Goal: Task Accomplishment & Management: Use online tool/utility

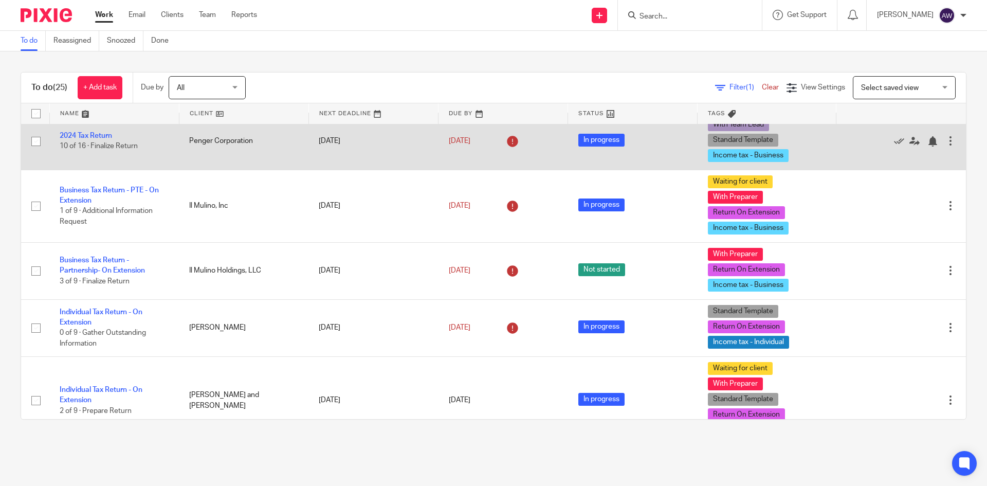
scroll to position [411, 0]
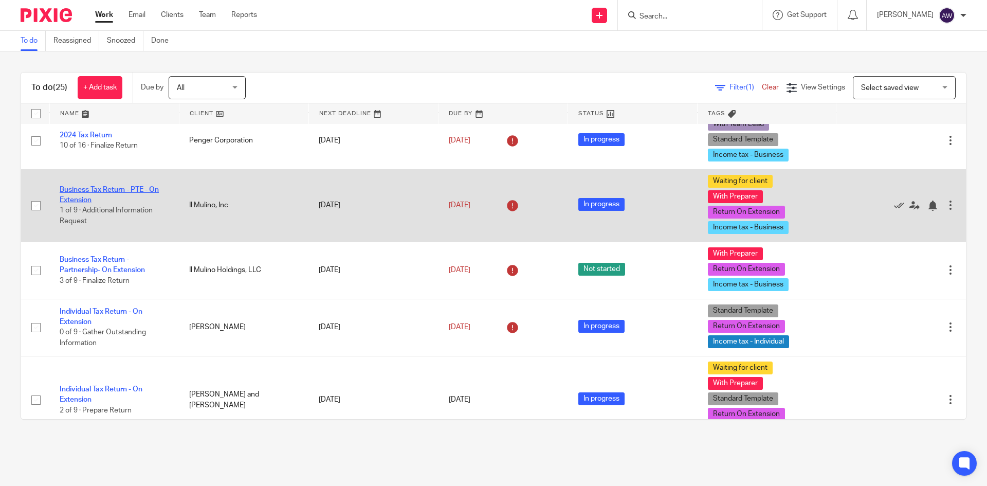
click at [114, 188] on link "Business Tax Return - PTE - On Extension" at bounding box center [109, 194] width 99 height 17
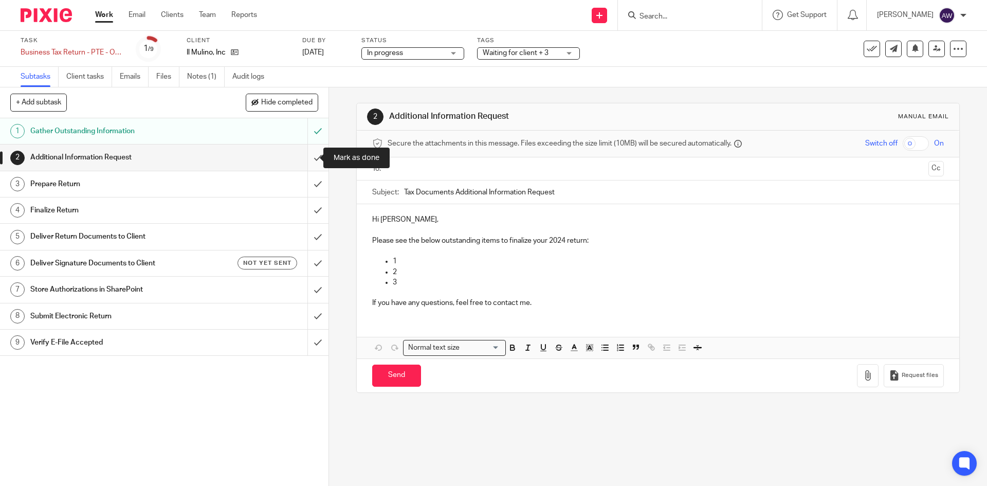
click at [314, 159] on input "submit" at bounding box center [164, 158] width 329 height 26
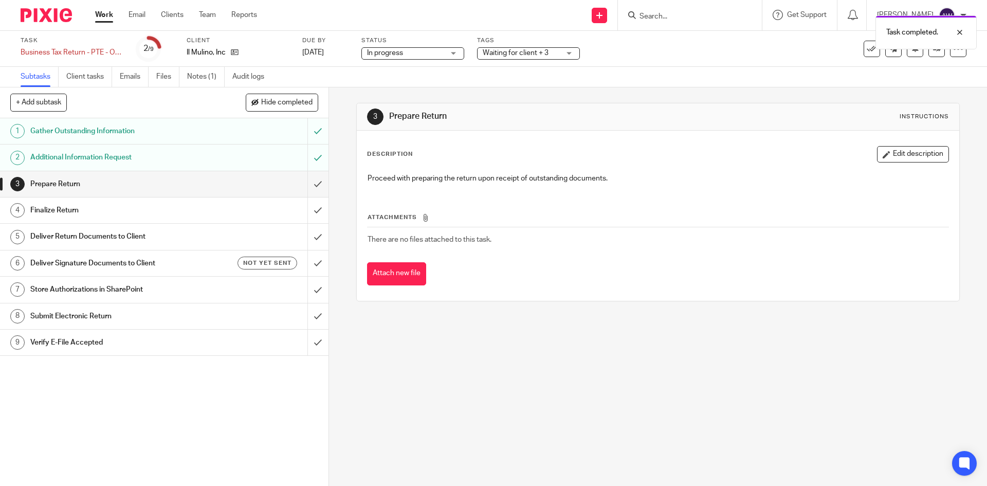
click at [105, 14] on link "Work" at bounding box center [104, 15] width 18 height 10
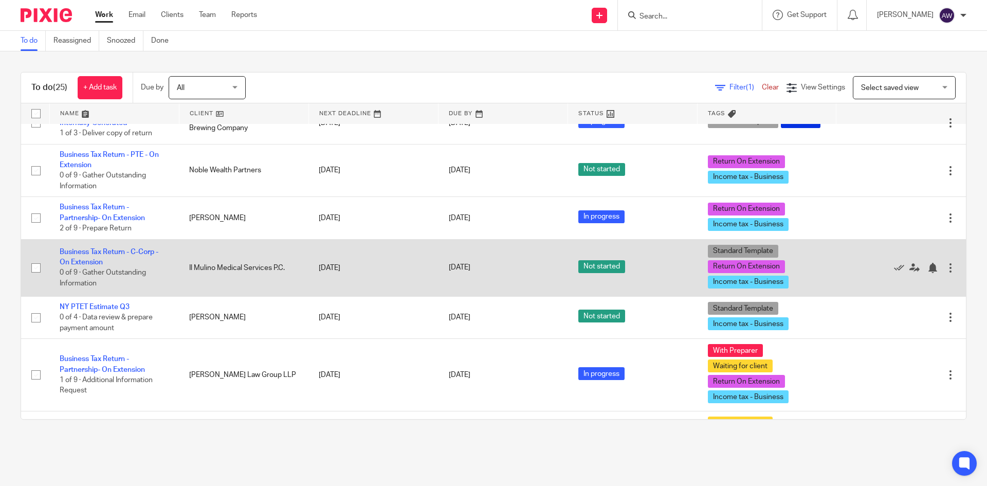
scroll to position [771, 0]
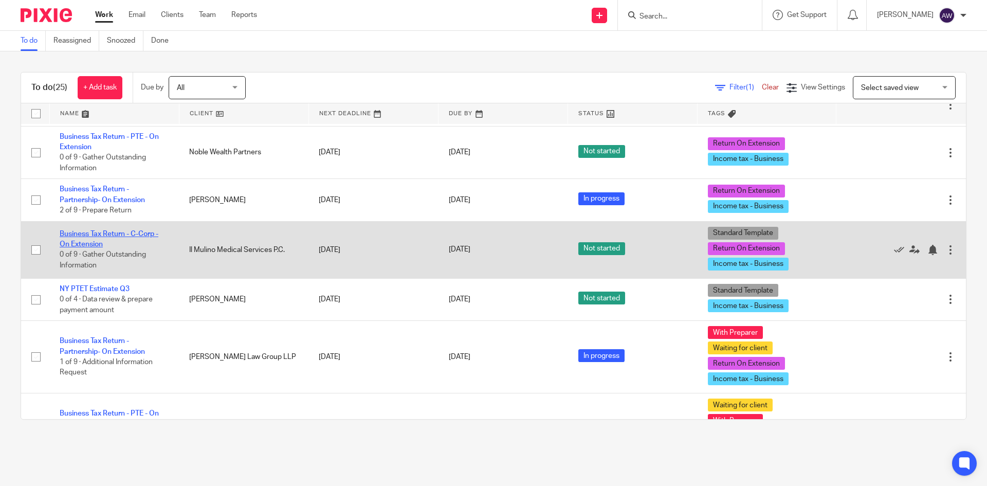
click at [131, 233] on link "Business Tax Return - C-Corp - On Extension" at bounding box center [109, 238] width 99 height 17
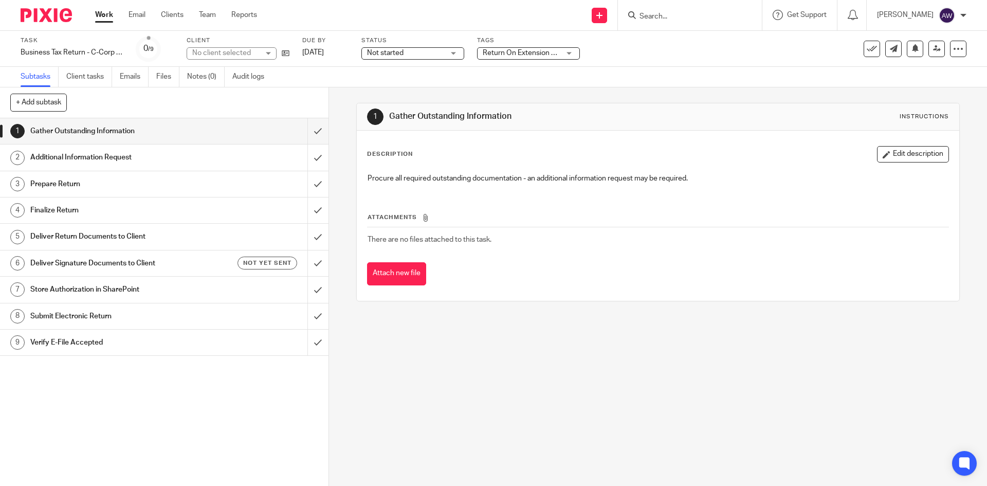
click at [109, 11] on link "Work" at bounding box center [104, 15] width 18 height 10
